Goal: Find specific page/section: Find specific page/section

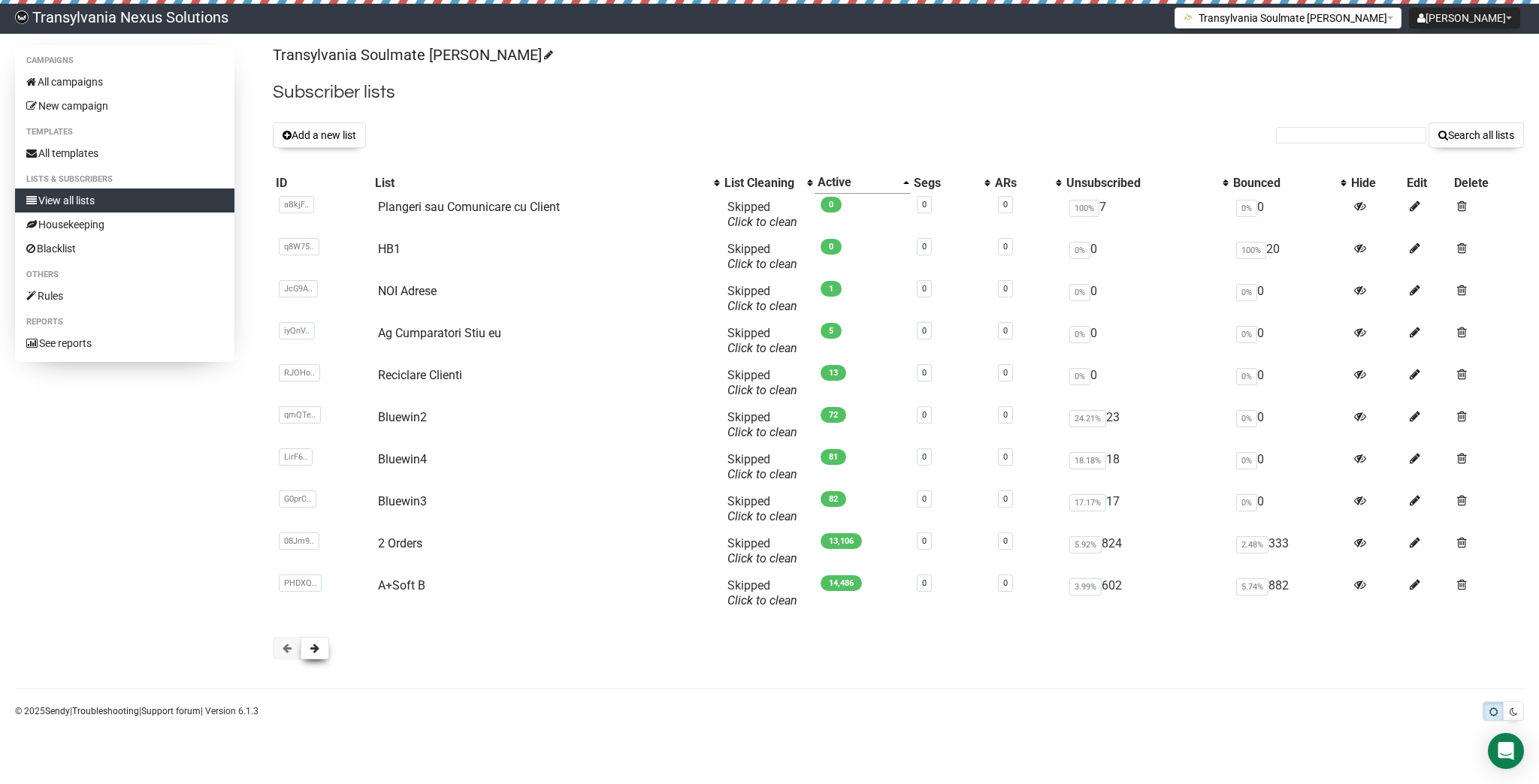
click at [317, 644] on span at bounding box center [315, 648] width 9 height 11
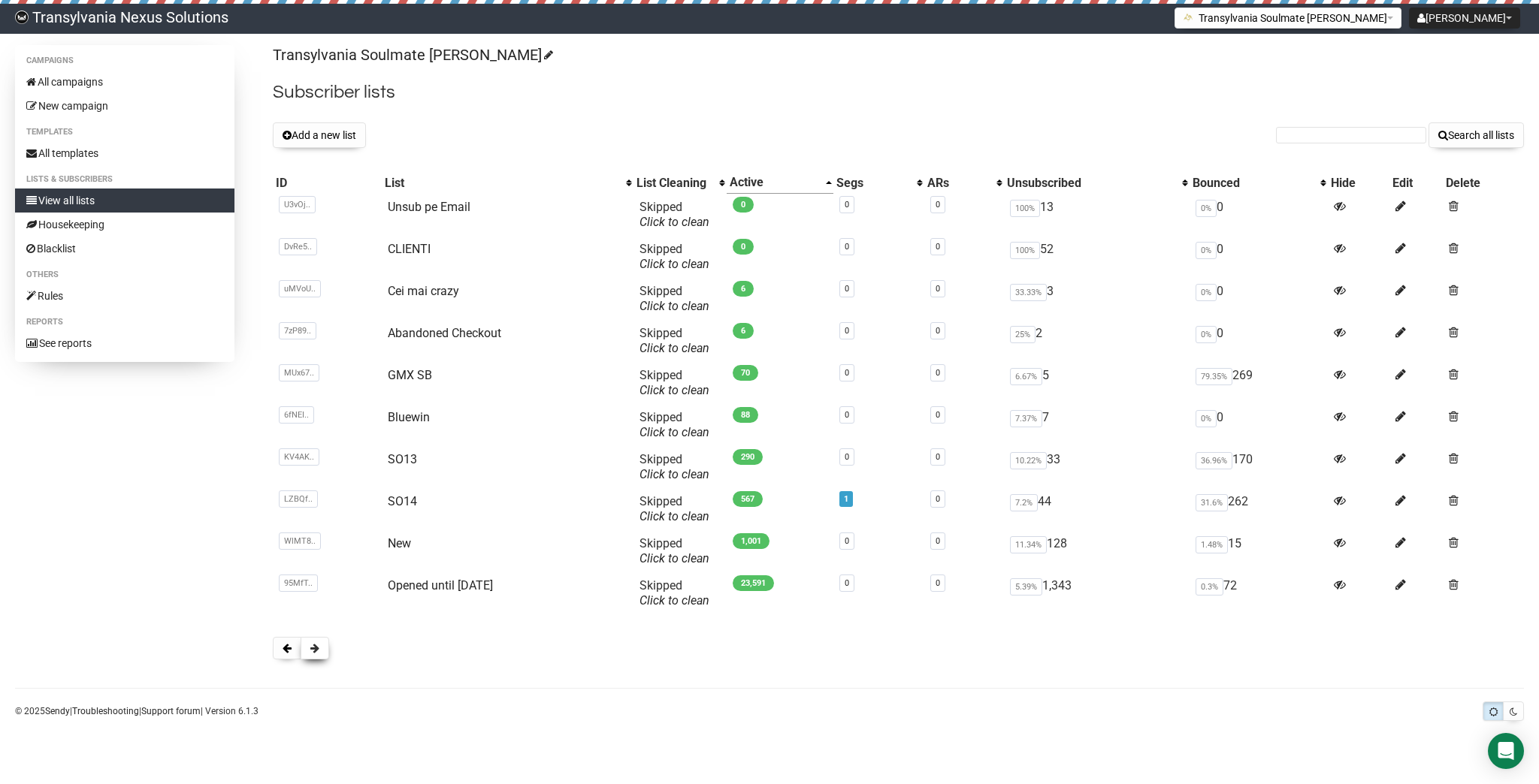
click at [311, 655] on button at bounding box center [315, 648] width 29 height 22
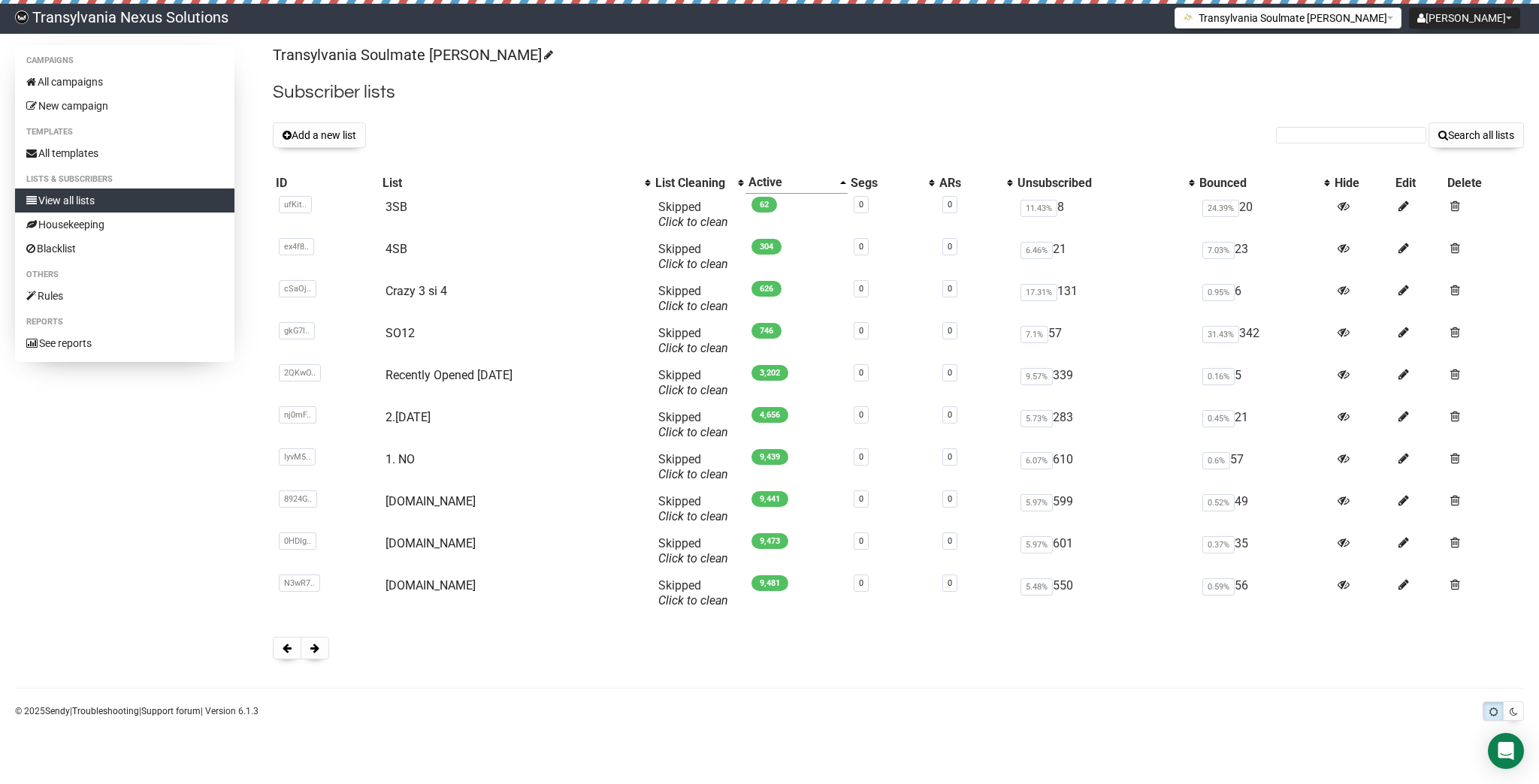
click at [303, 656] on button at bounding box center [315, 648] width 29 height 22
click at [320, 652] on button at bounding box center [315, 648] width 29 height 22
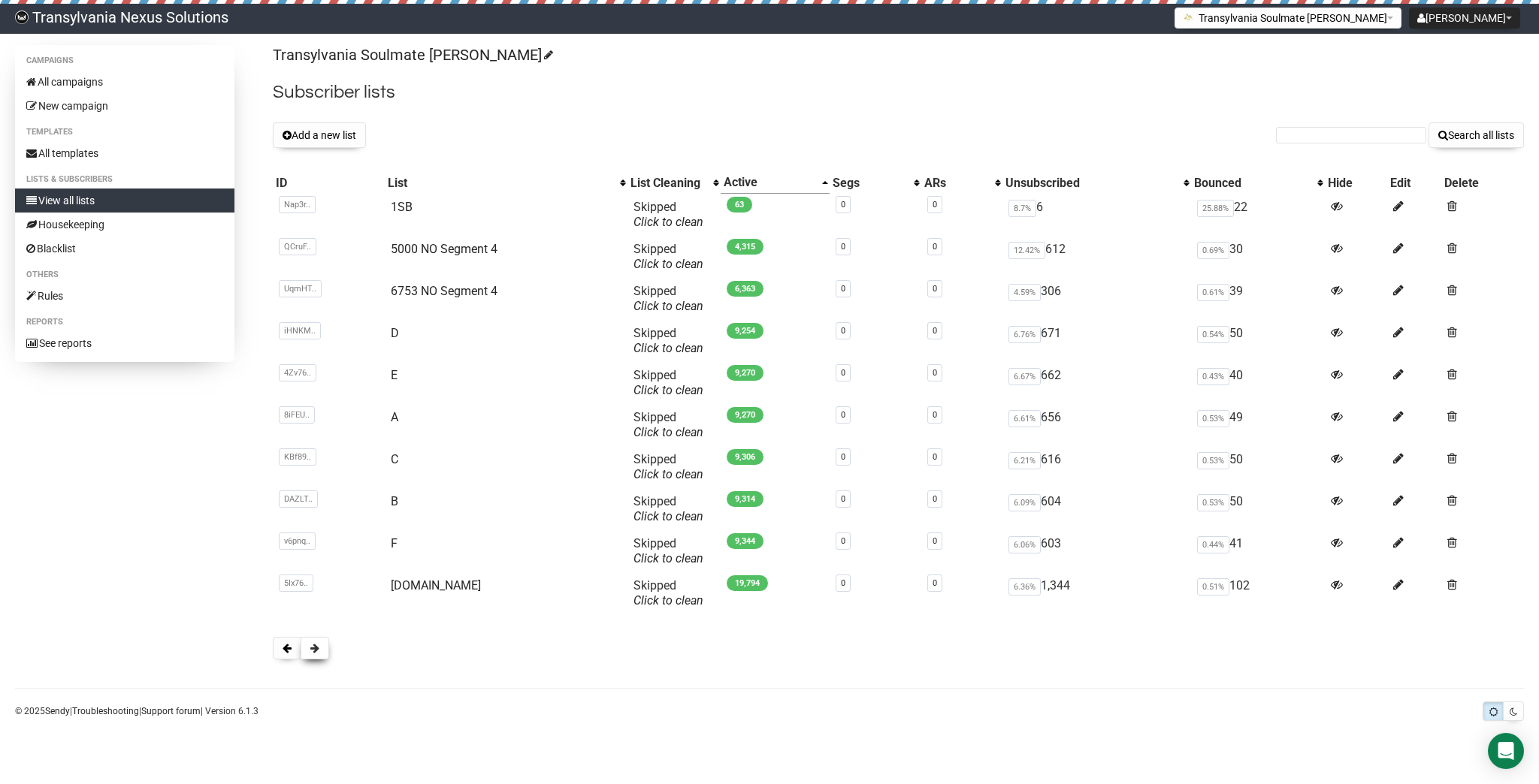
click at [302, 649] on button at bounding box center [315, 648] width 29 height 22
click at [280, 655] on button at bounding box center [287, 648] width 29 height 22
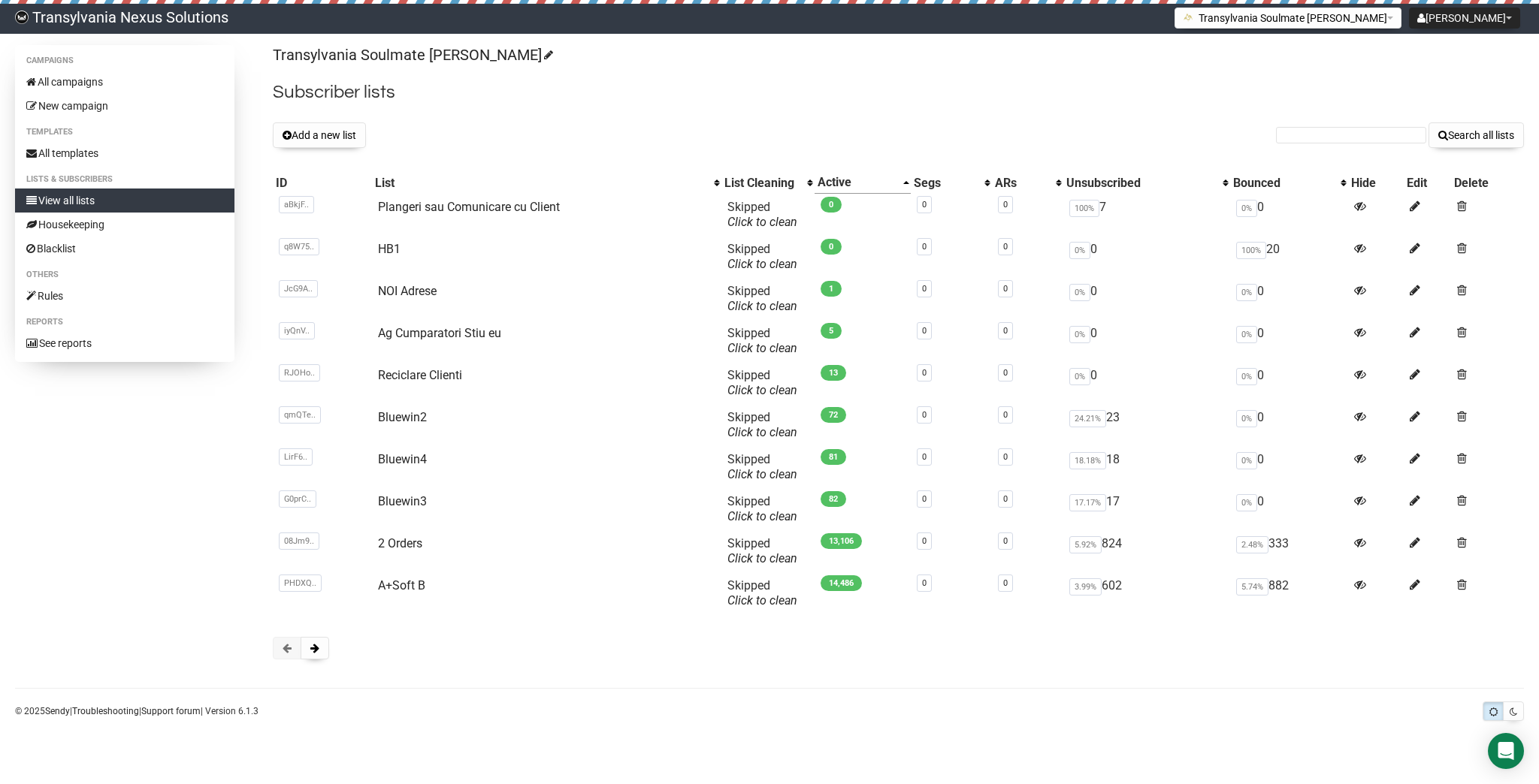
click at [280, 655] on button at bounding box center [287, 648] width 29 height 22
click at [334, 632] on div "Transylvania Soulmate Decoder Subscriber lists Add a new list Search all lists …" at bounding box center [898, 360] width 1251 height 630
click at [310, 660] on div "Transylvania Soulmate Decoder Subscriber lists Add a new list Search all lists …" at bounding box center [898, 360] width 1251 height 630
click at [310, 658] on button at bounding box center [315, 648] width 29 height 22
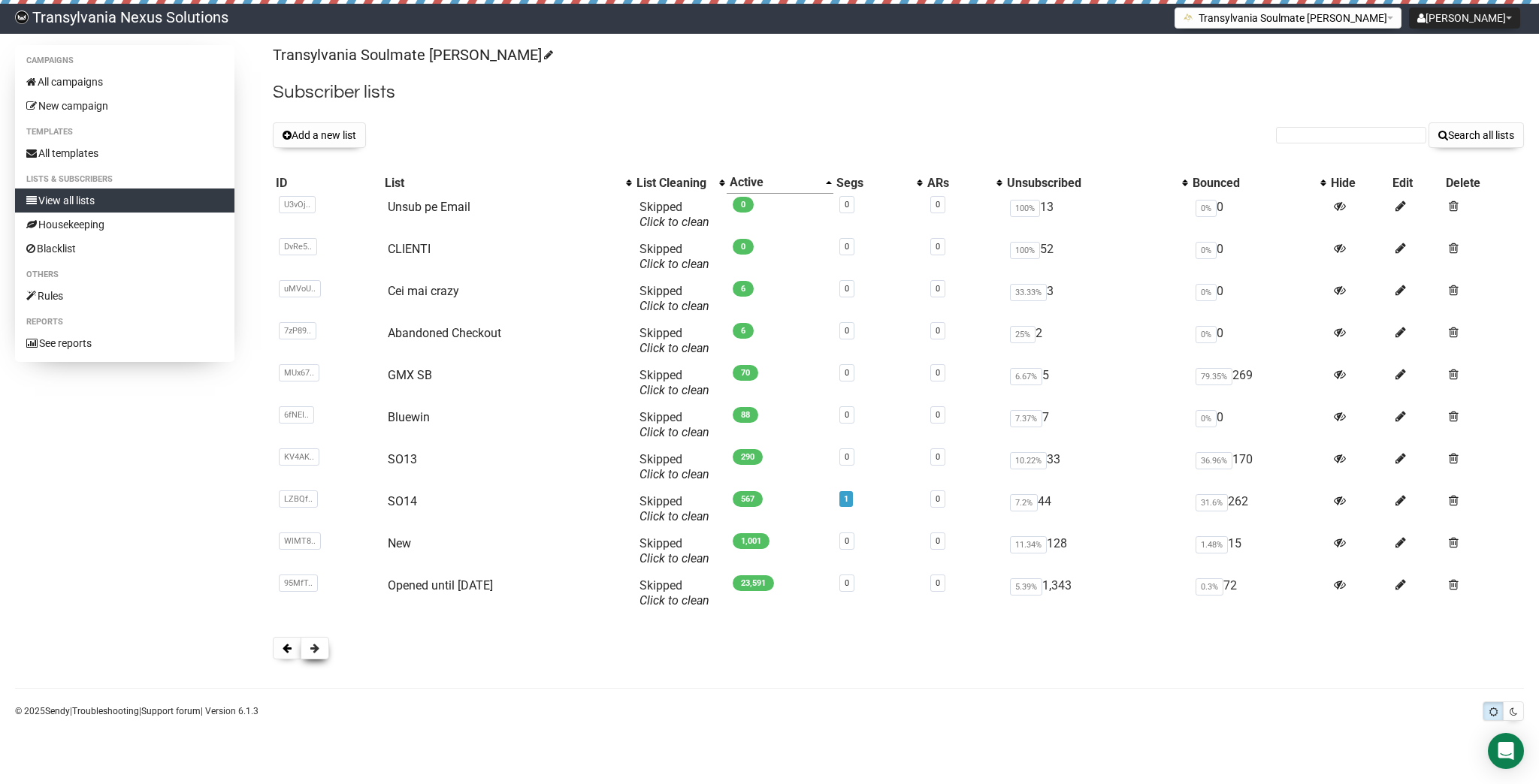
click at [312, 652] on span at bounding box center [315, 648] width 9 height 11
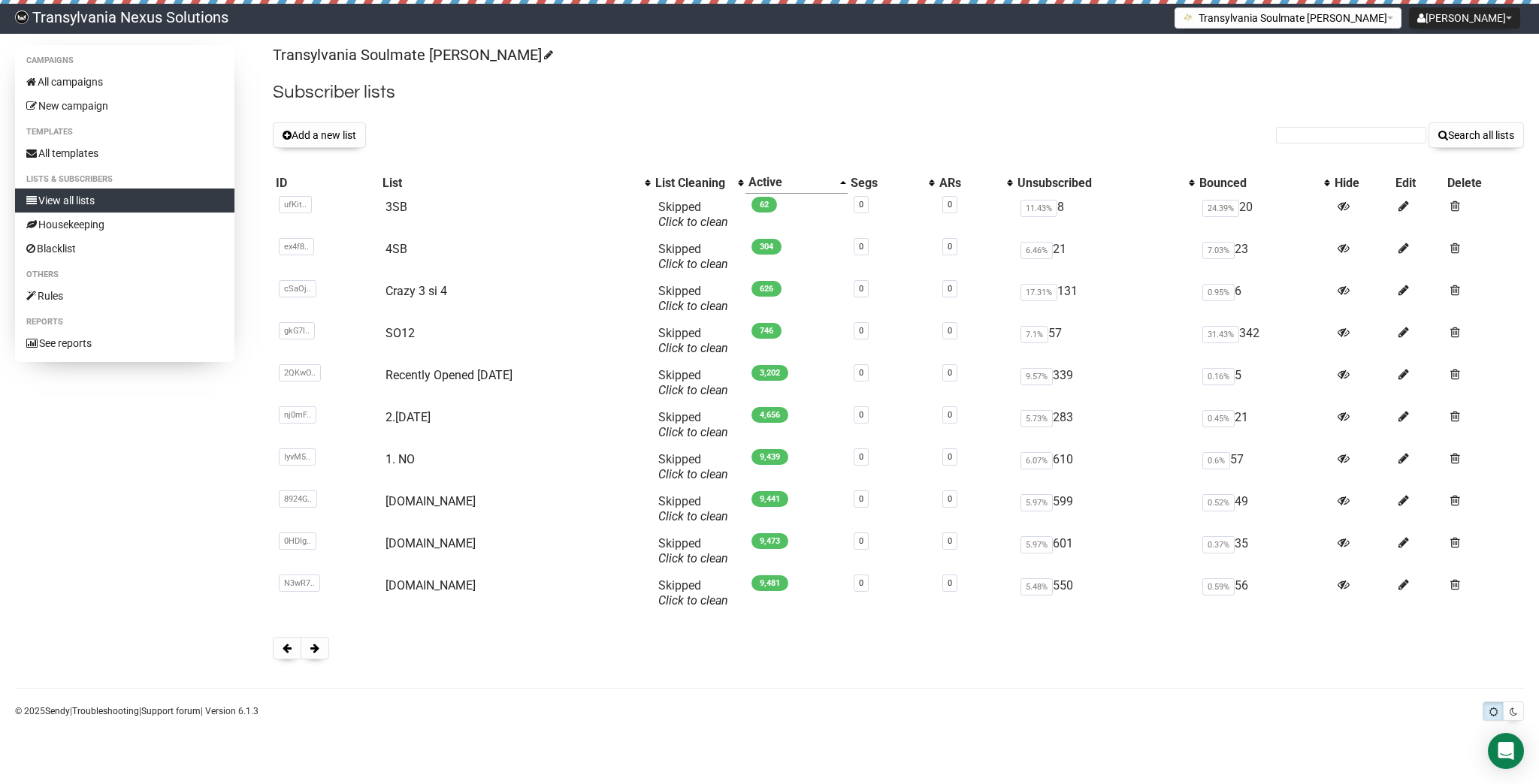
click at [312, 652] on span at bounding box center [315, 648] width 9 height 11
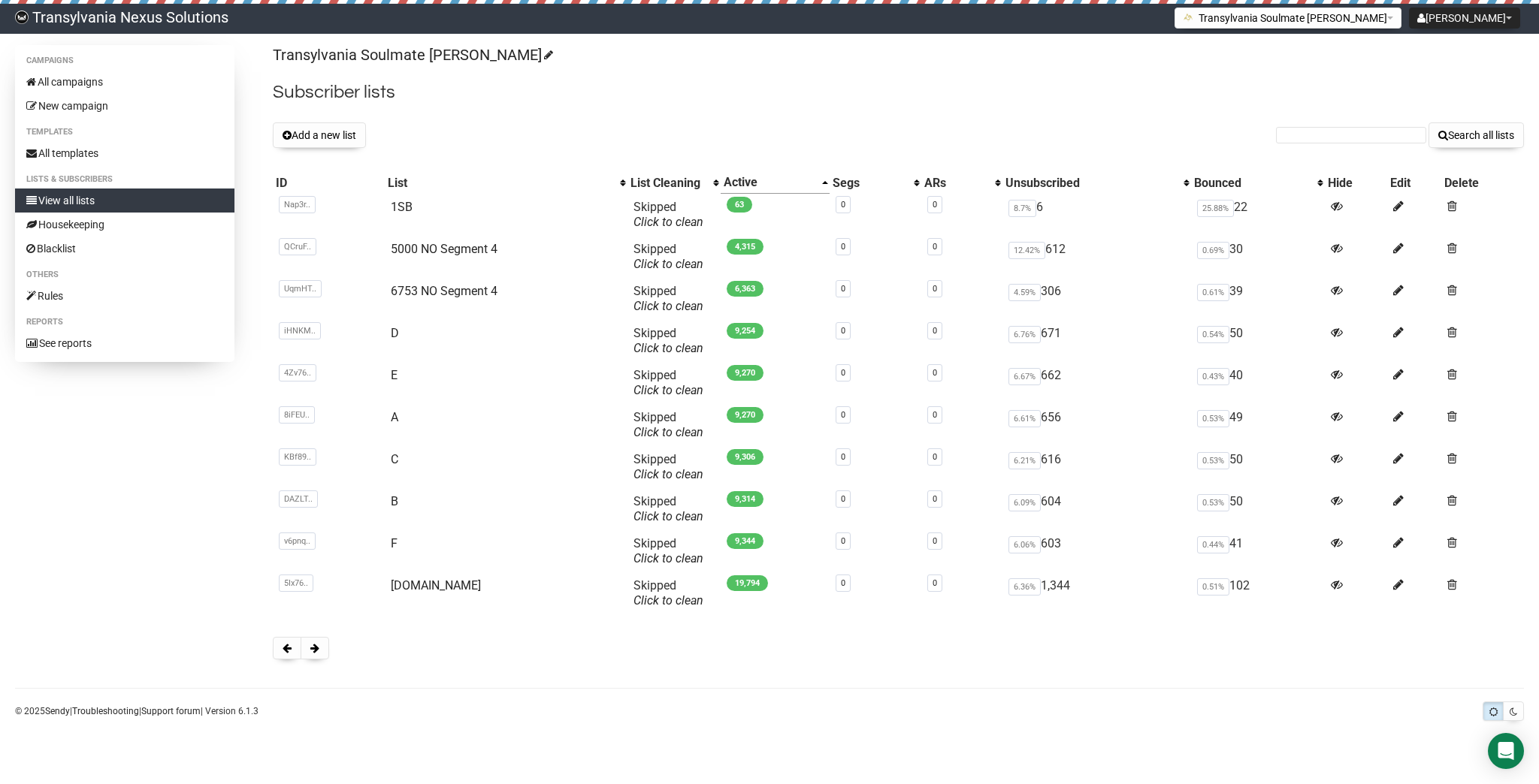
click at [312, 652] on span at bounding box center [315, 648] width 9 height 11
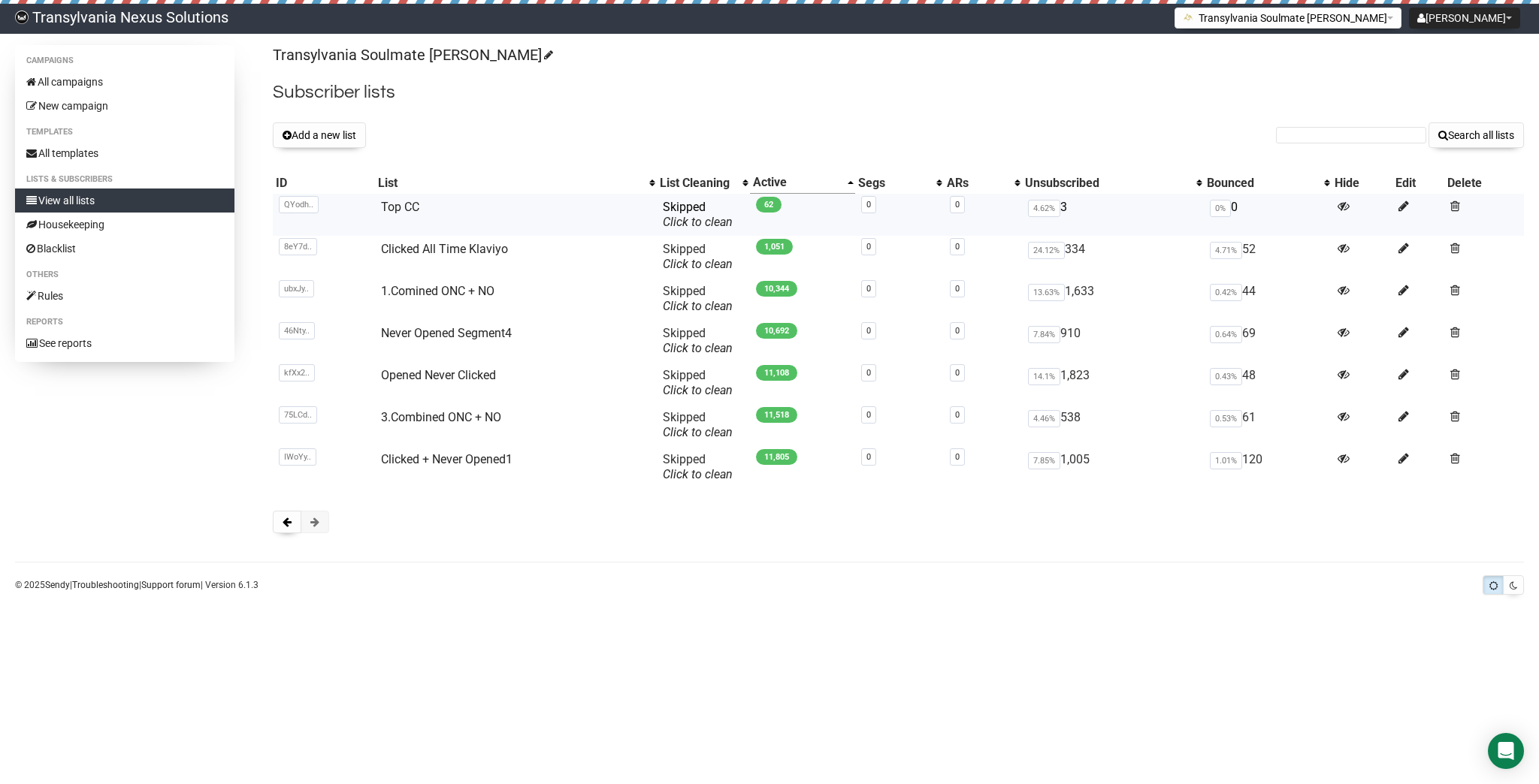
click at [424, 202] on td "Top CC" at bounding box center [516, 214] width 282 height 42
click at [369, 208] on td "QYodh.. QYodh7rAdrrqTb9BDvtn763Q" at bounding box center [324, 214] width 103 height 42
click at [381, 206] on link "Top CC" at bounding box center [400, 207] width 38 height 14
